Goal: Information Seeking & Learning: Learn about a topic

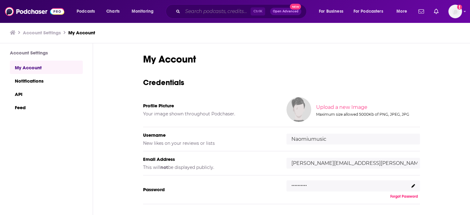
click at [214, 11] on input "Search podcasts, credits, & more..." at bounding box center [217, 11] width 68 height 10
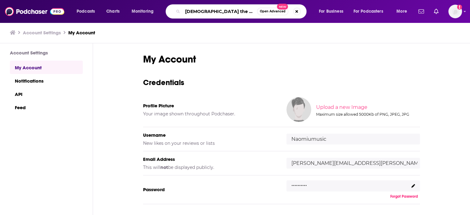
type input "[DEMOGRAPHIC_DATA] the music"
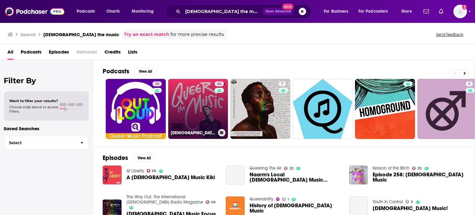
click at [182, 92] on link "44 [DEMOGRAPHIC_DATA] The Music: [PERSON_NAME] On The Songs That Changed Lives" at bounding box center [198, 109] width 60 height 60
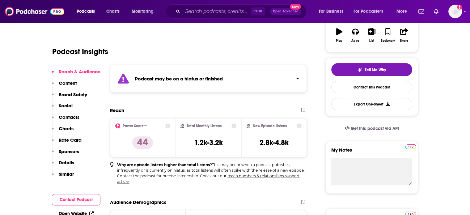
scroll to position [110, 0]
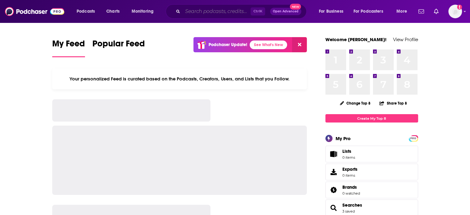
click at [195, 13] on input "Search podcasts, credits, & more..." at bounding box center [217, 11] width 68 height 10
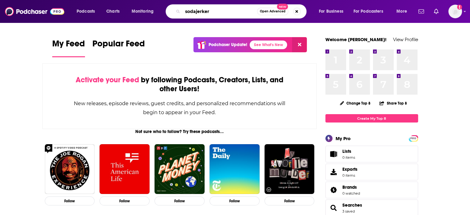
type input "sodajerker"
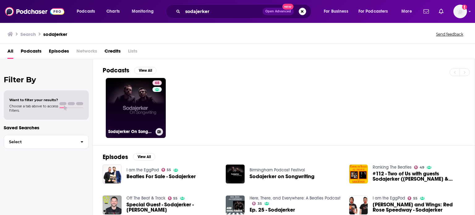
click at [137, 90] on link "68 Sodajerker On Songwriting" at bounding box center [136, 108] width 60 height 60
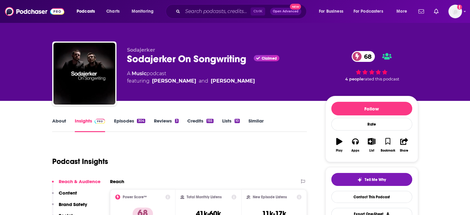
scroll to position [63, 0]
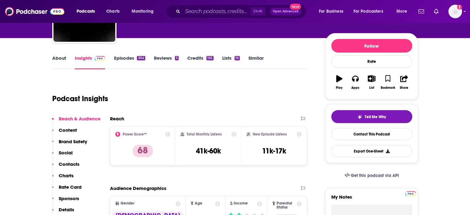
click at [65, 63] on link "About" at bounding box center [59, 62] width 14 height 14
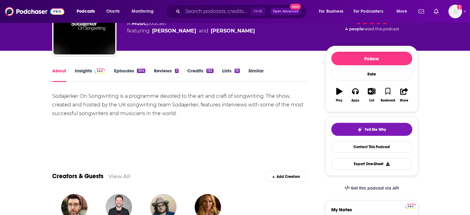
scroll to position [19, 0]
